Goal: Information Seeking & Learning: Check status

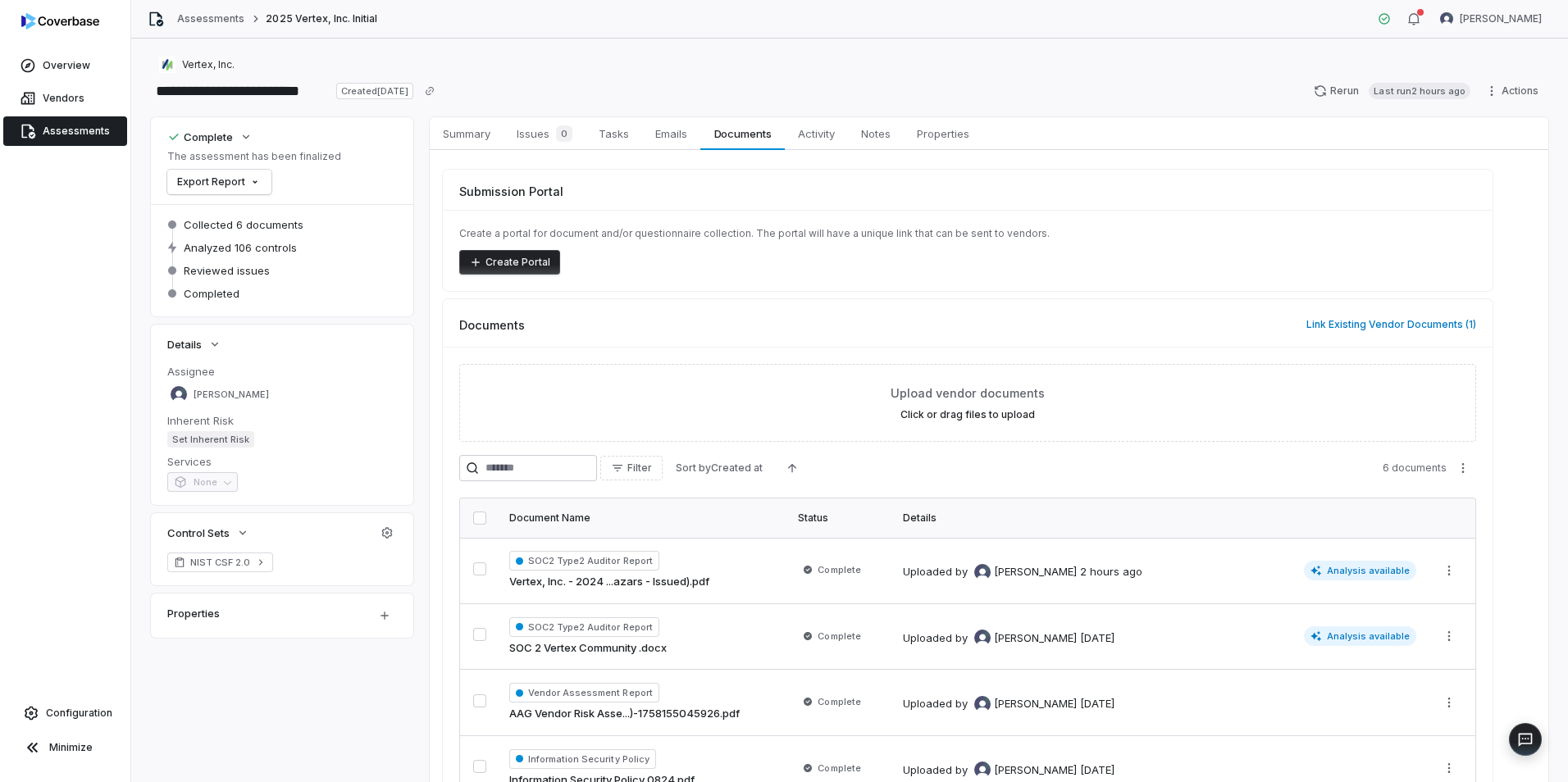
scroll to position [38, 0]
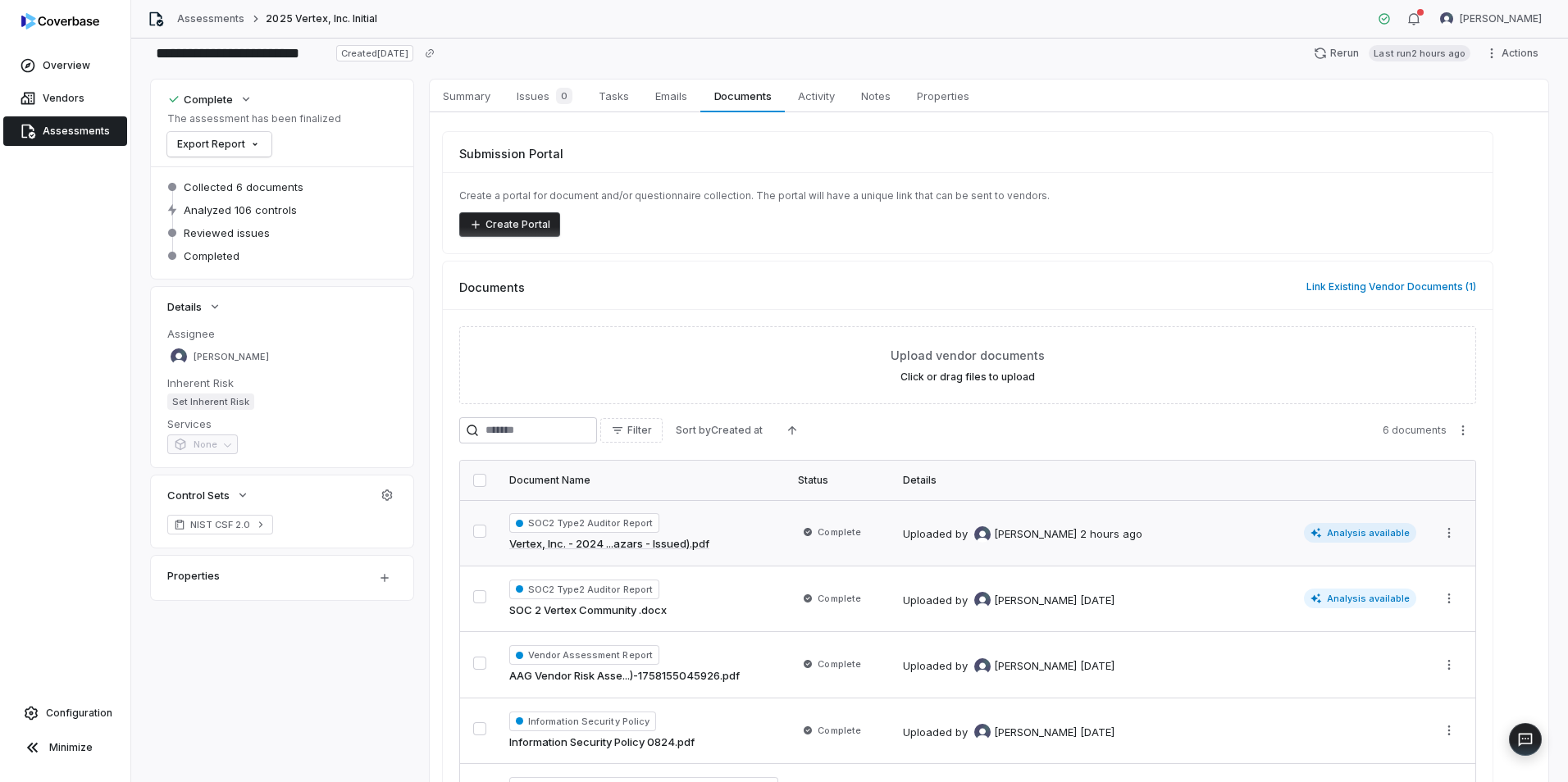
click at [722, 536] on div "SOC2 Type2 Auditor Report Vertex, Inc. - 2024 ...azars - Issued).pdf" at bounding box center [644, 533] width 269 height 40
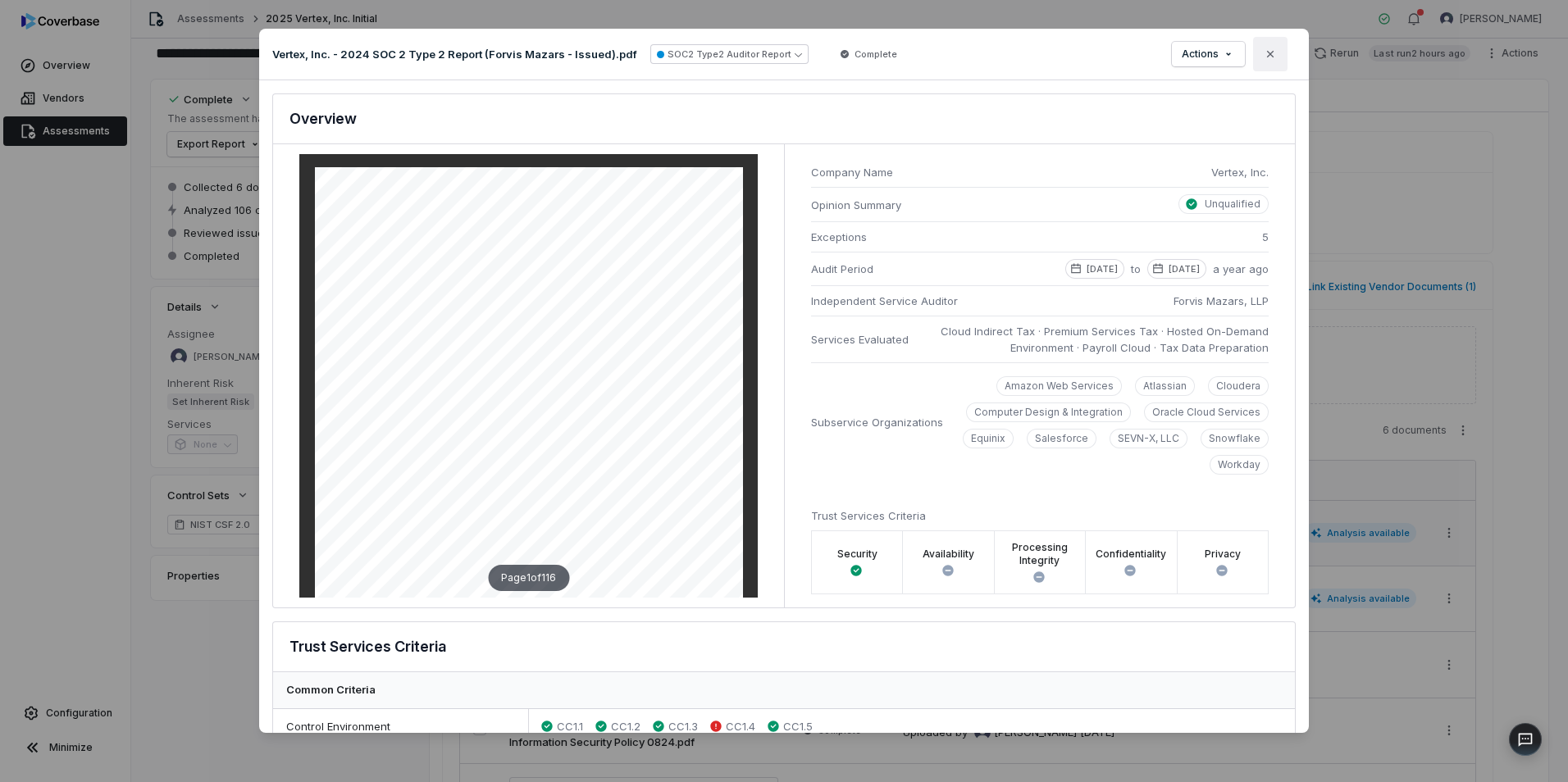
click at [1267, 48] on icon "button" at bounding box center [1270, 53] width 13 height 13
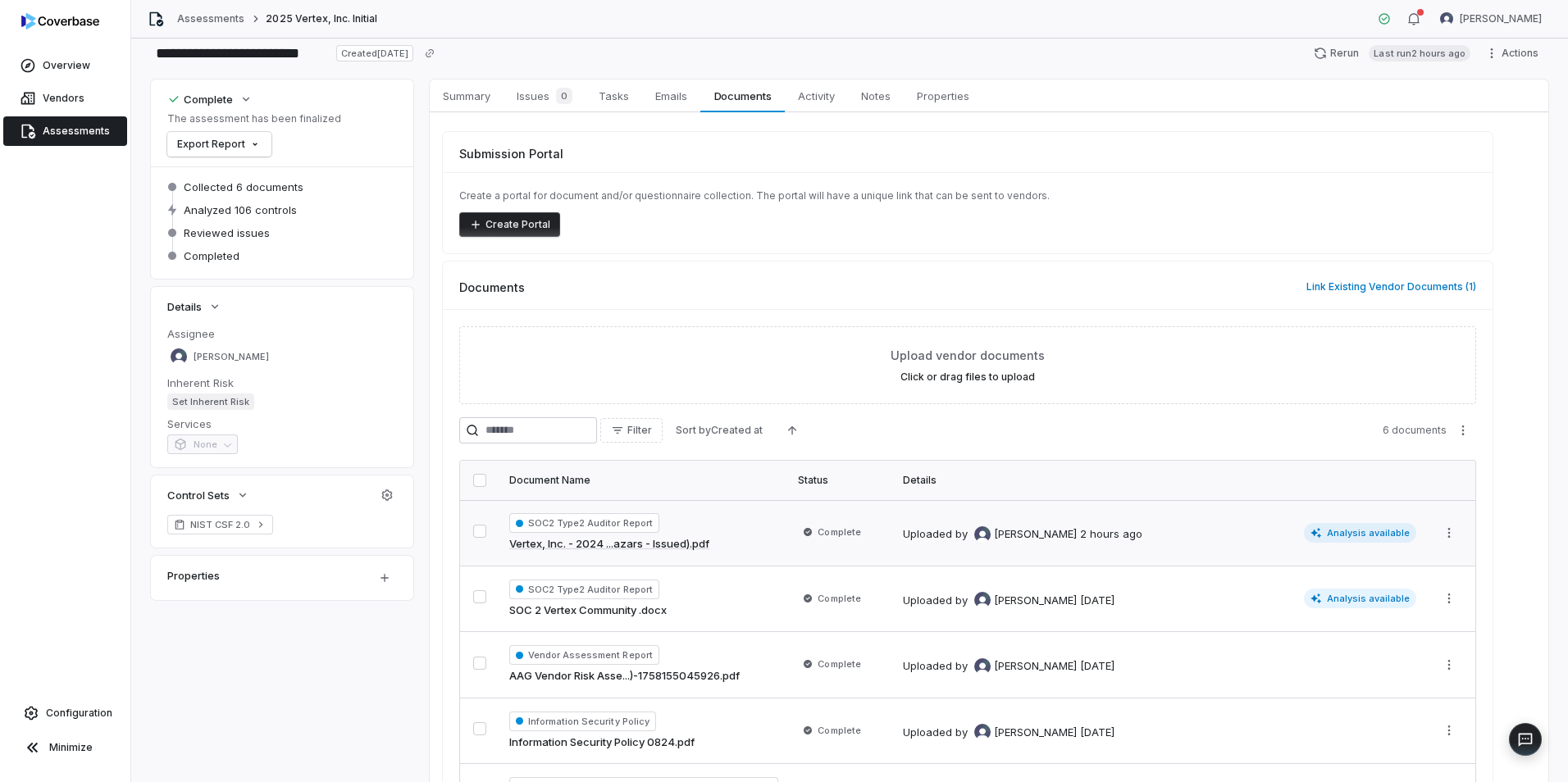
click at [59, 118] on link "Assessments" at bounding box center [66, 131] width 124 height 29
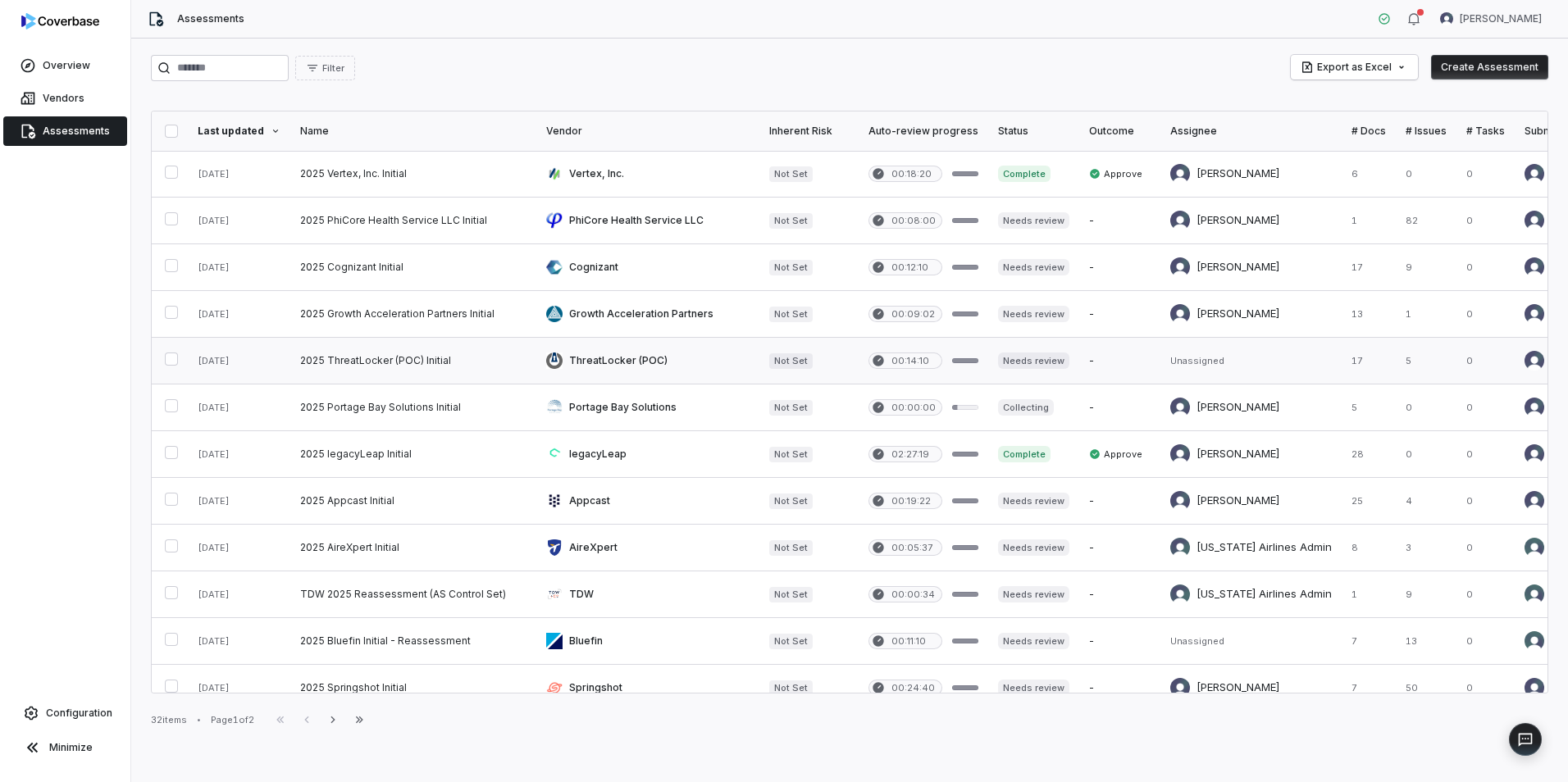
click at [512, 365] on link at bounding box center [413, 360] width 246 height 46
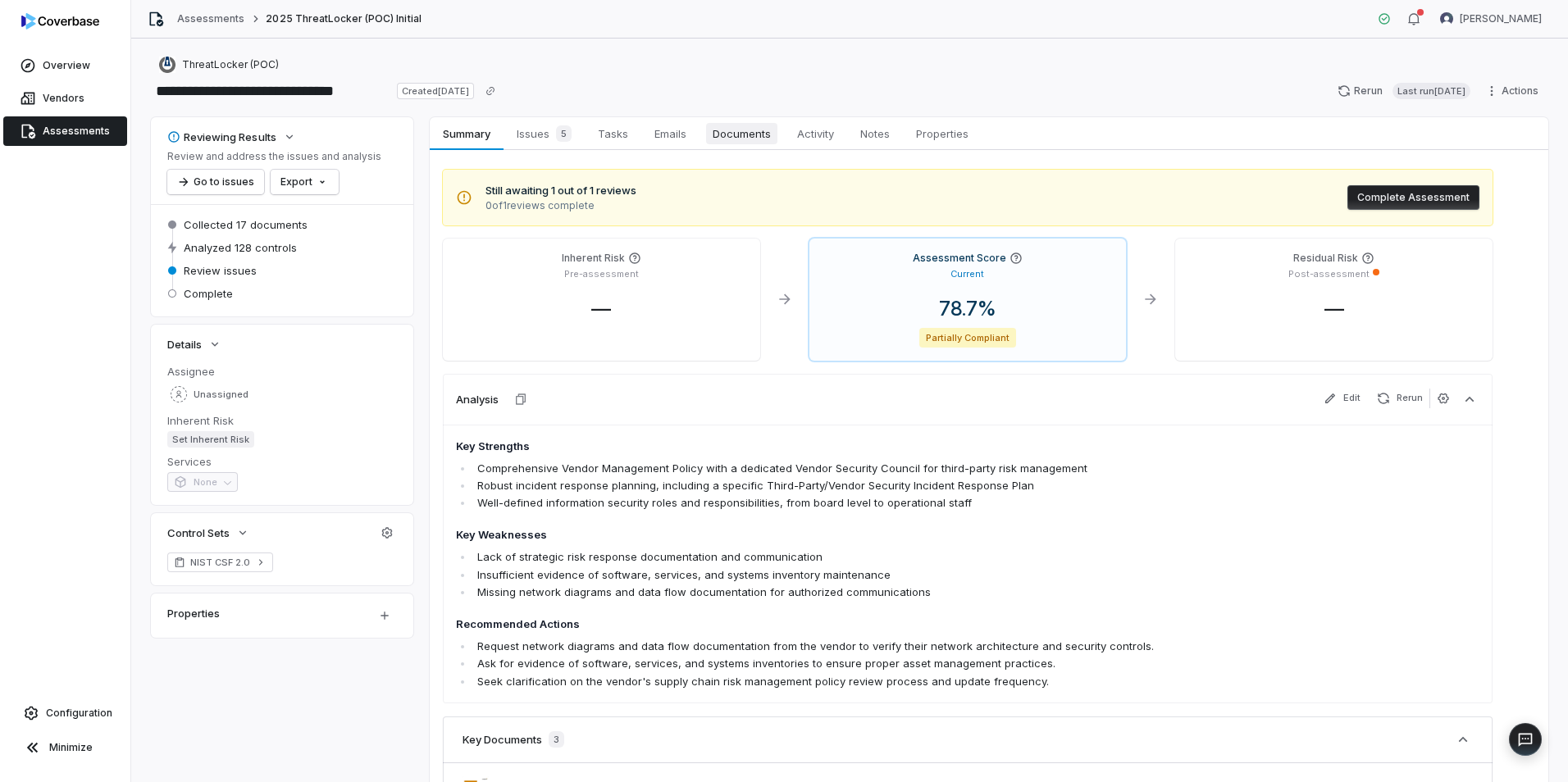
click at [770, 132] on span "Documents" at bounding box center [741, 134] width 72 height 22
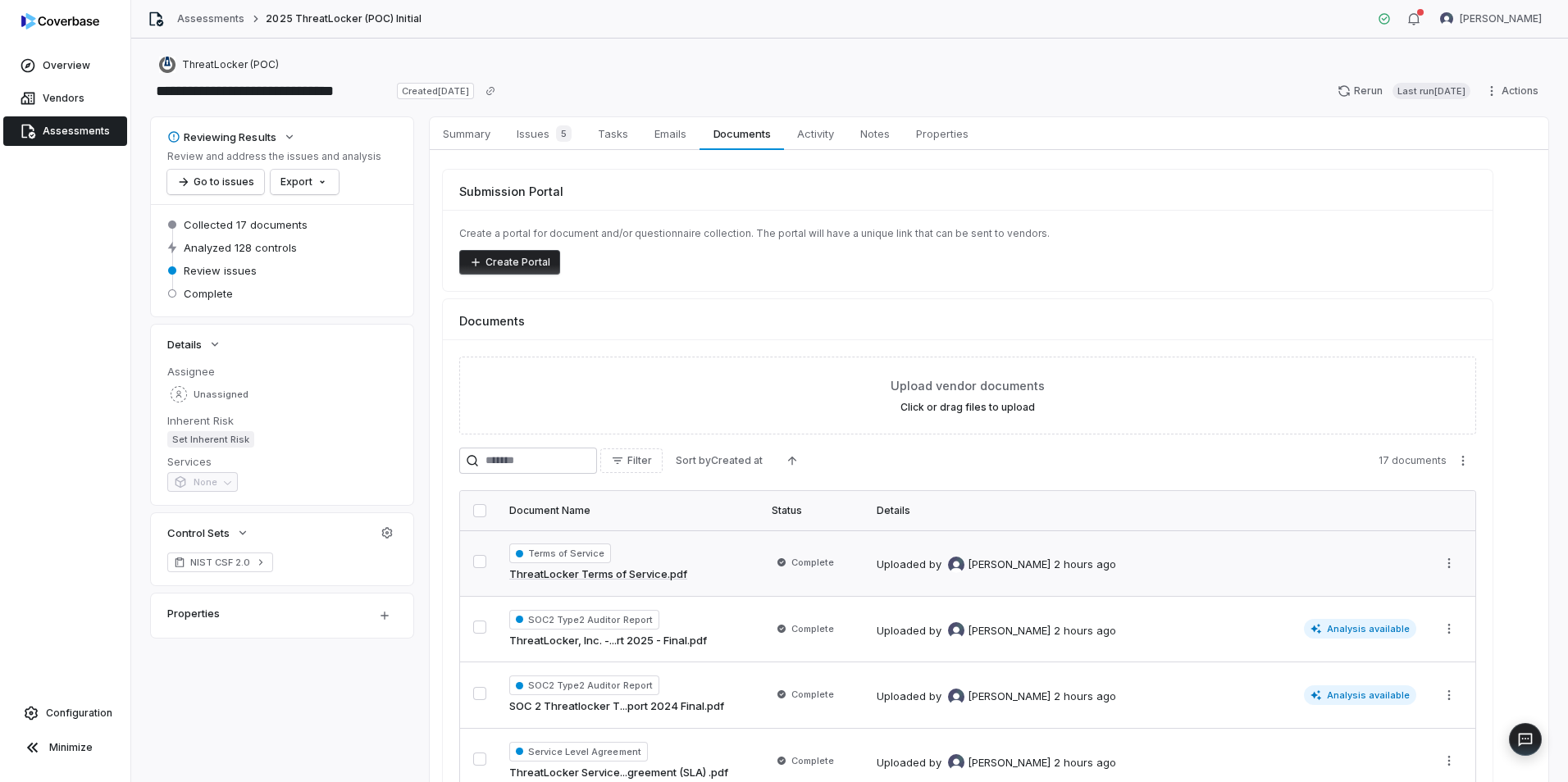
scroll to position [82, 0]
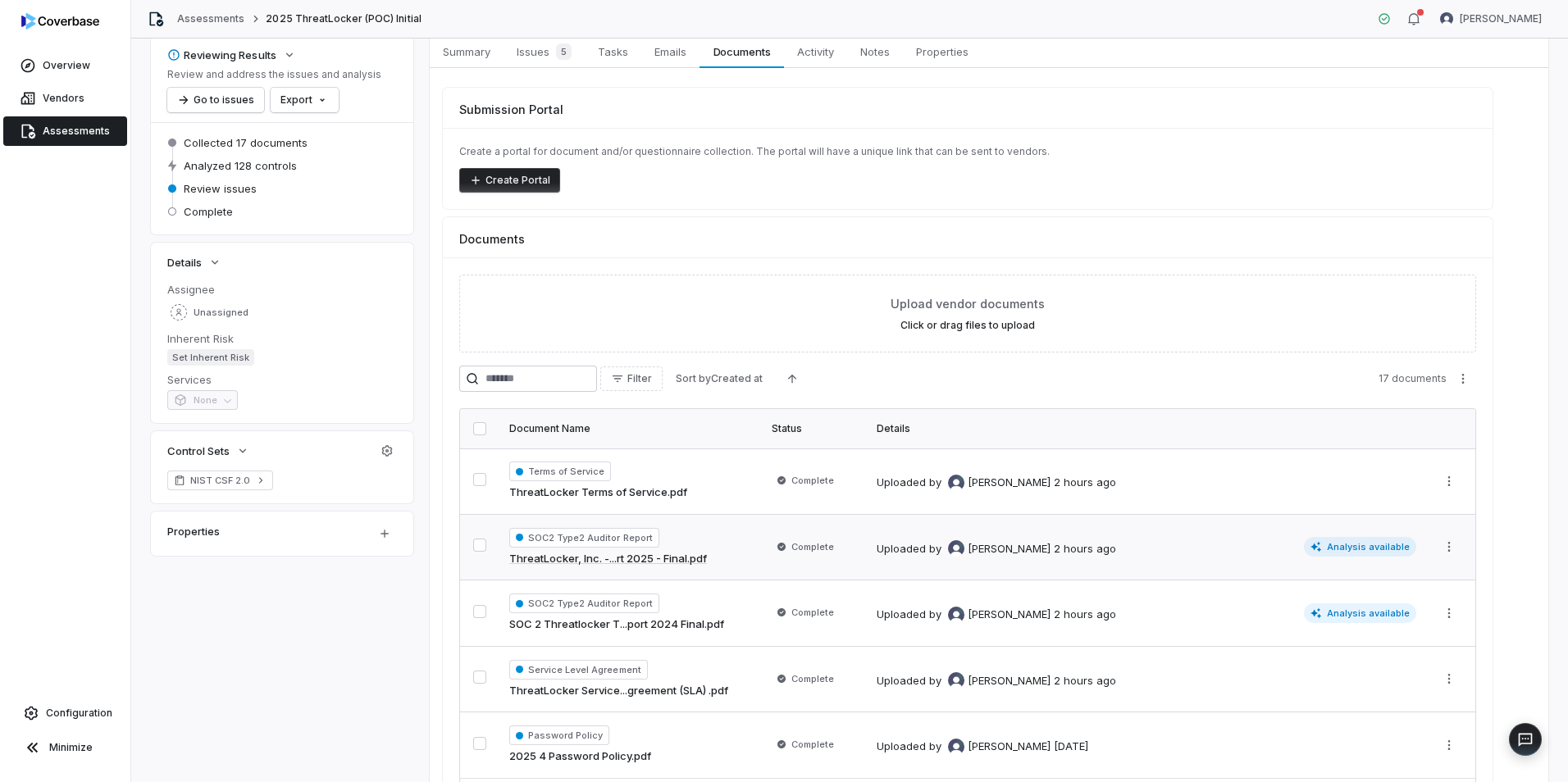
click at [735, 531] on div "SOC2 Type2 Auditor Report ThreatLocker, Inc. -...rt 2025 - Final.pdf" at bounding box center [631, 548] width 243 height 40
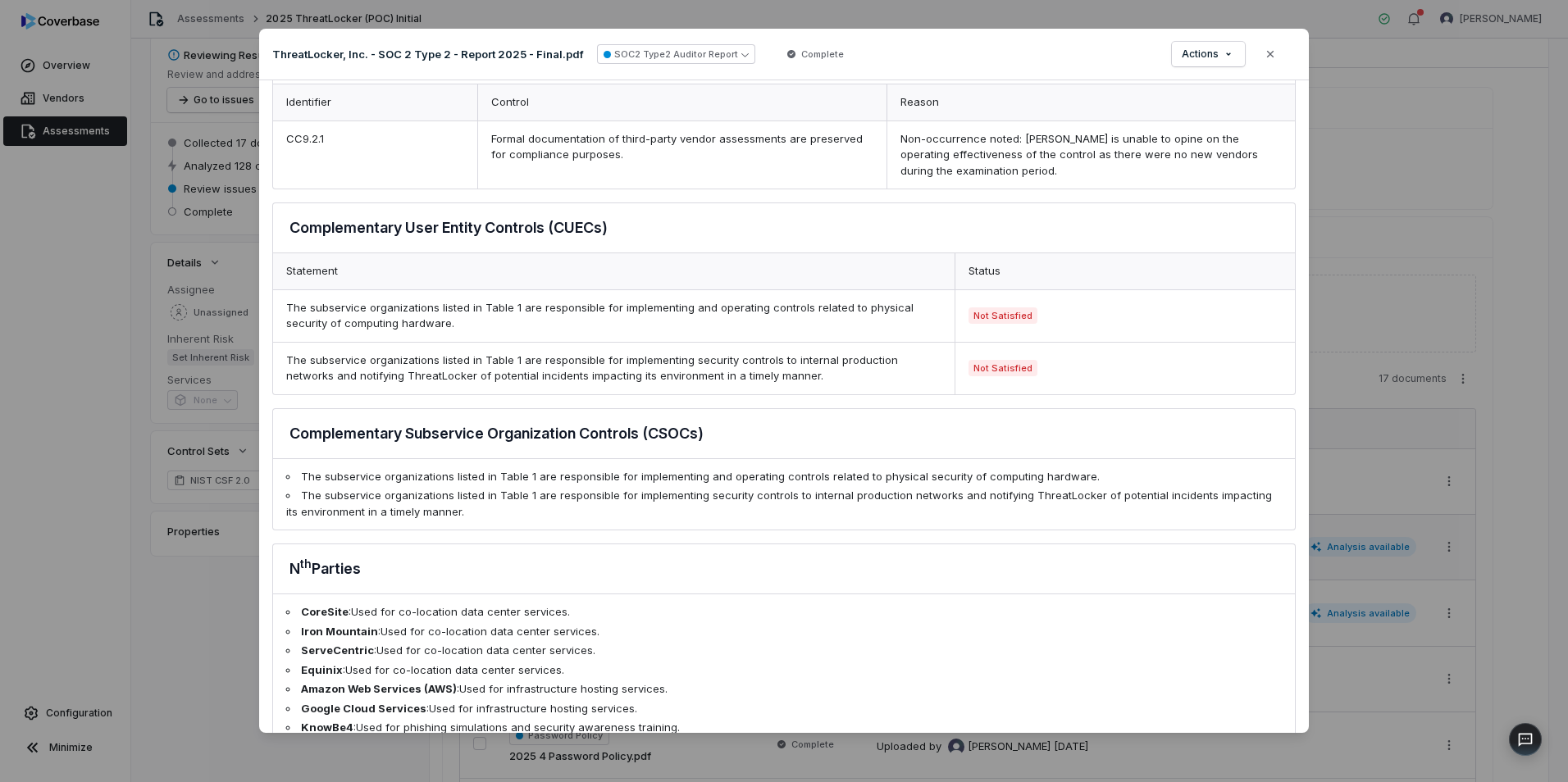
scroll to position [1230, 0]
